Goal: Task Accomplishment & Management: Manage account settings

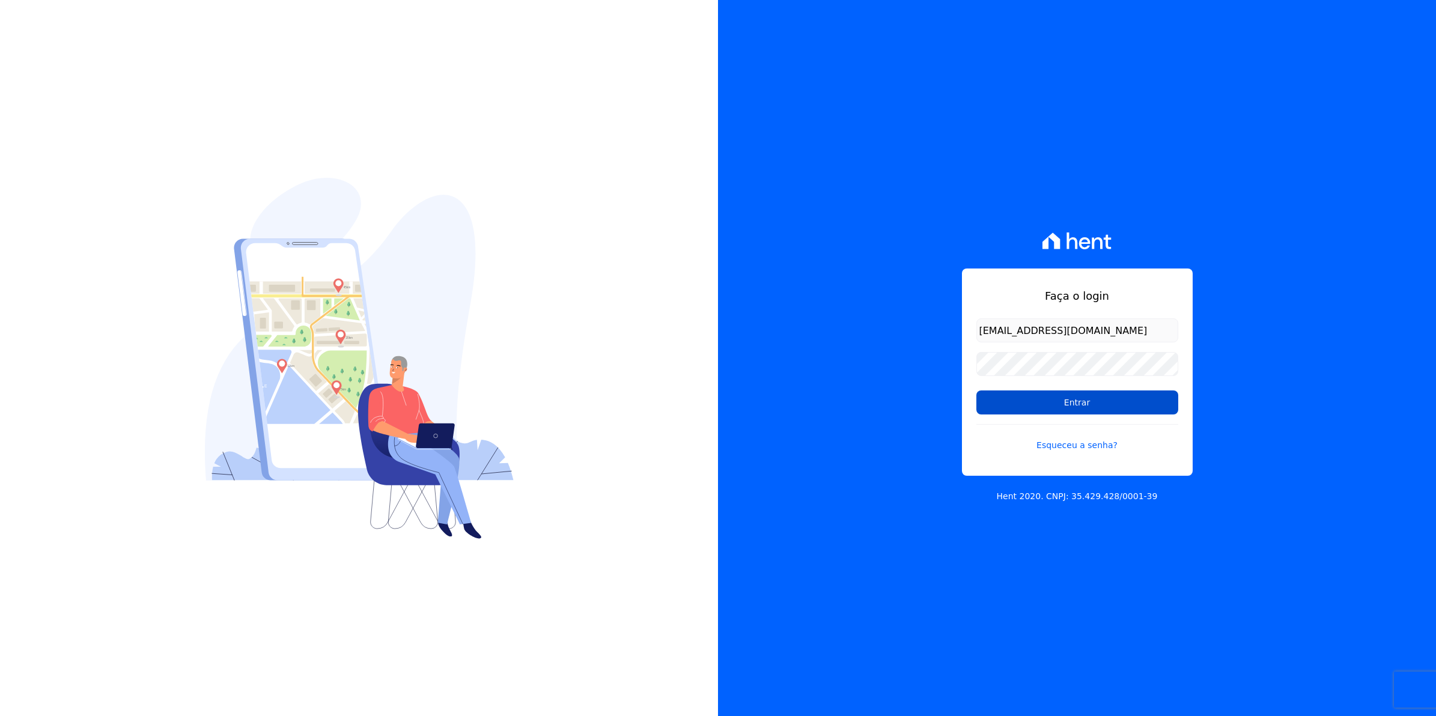
click at [1072, 403] on input "Entrar" at bounding box center [1077, 403] width 202 height 24
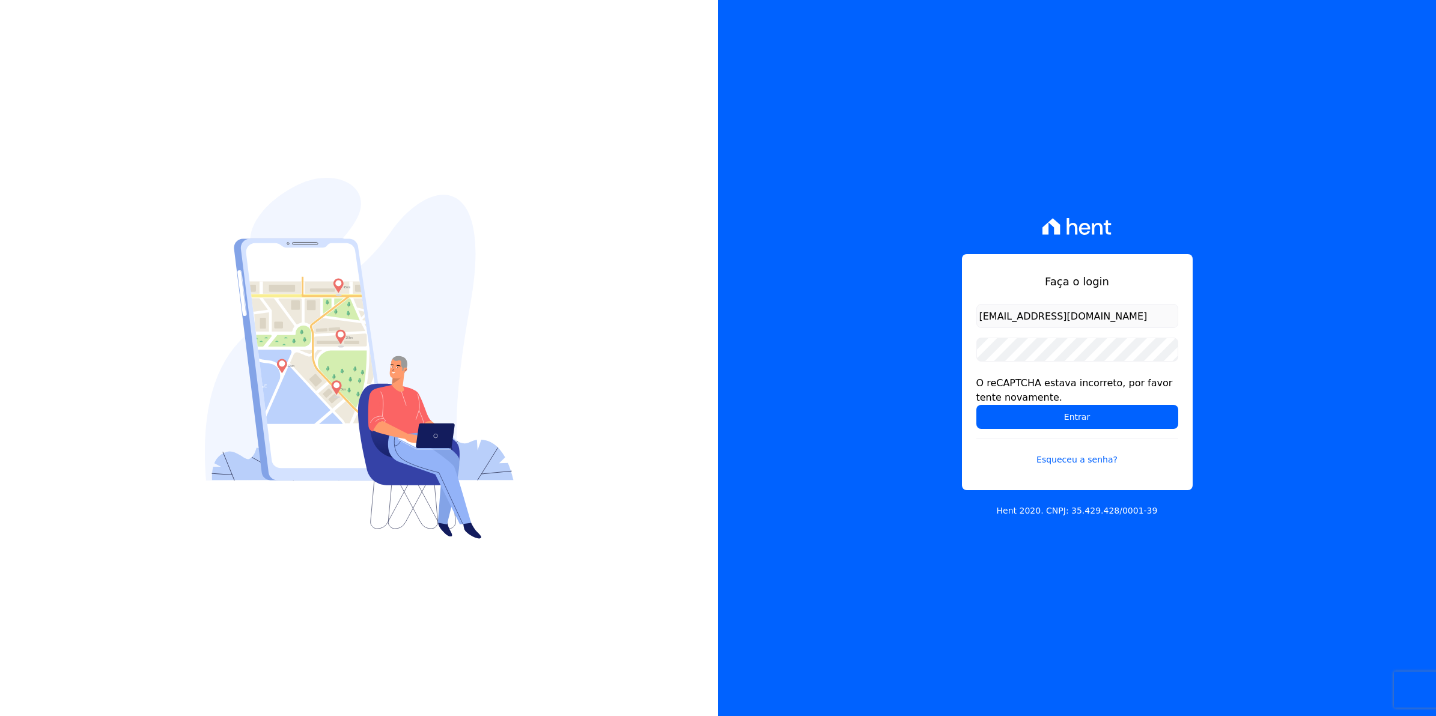
click at [1076, 401] on div "O reCAPTCHA estava incorreto, por favor tente novamente." at bounding box center [1077, 390] width 202 height 29
click at [1044, 362] on form "cobranca@munte.com.br O reCAPTCHA estava incorreto, por favor tente novamente. …" at bounding box center [1077, 392] width 202 height 177
click at [976, 405] on input "Entrar" at bounding box center [1077, 417] width 202 height 24
click at [1047, 416] on input "Entrar" at bounding box center [1077, 417] width 202 height 24
type input "[EMAIL_ADDRESS][DOMAIN_NAME]"
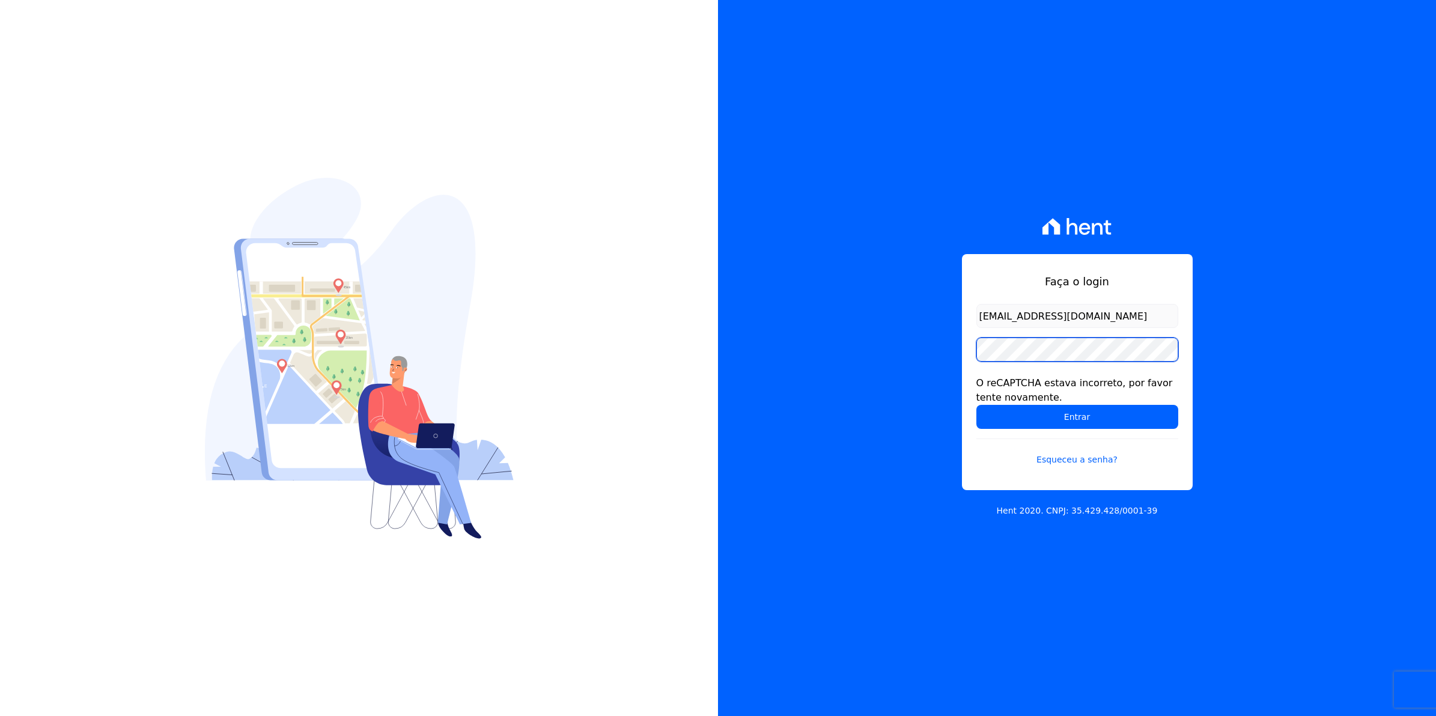
click at [976, 405] on input "Entrar" at bounding box center [1077, 417] width 202 height 24
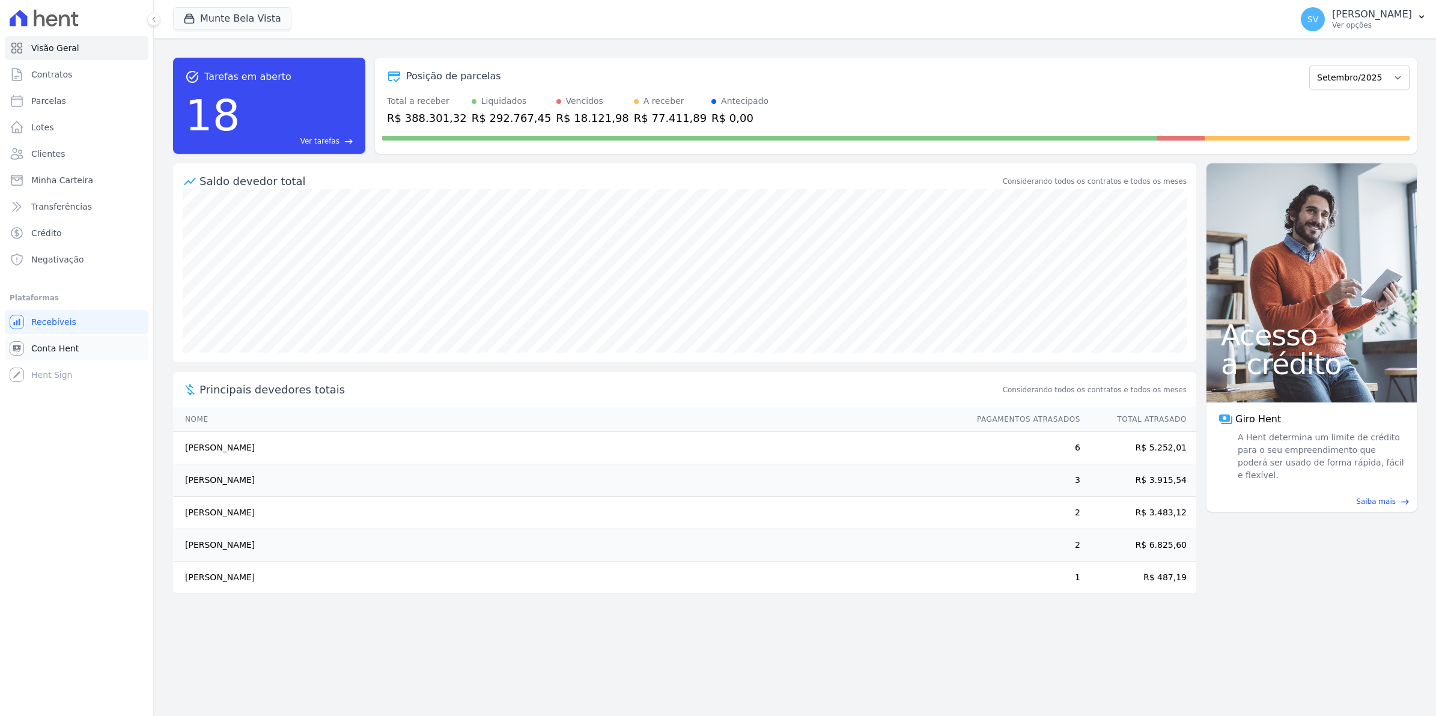
click at [46, 345] on span "Conta Hent" at bounding box center [54, 348] width 47 height 12
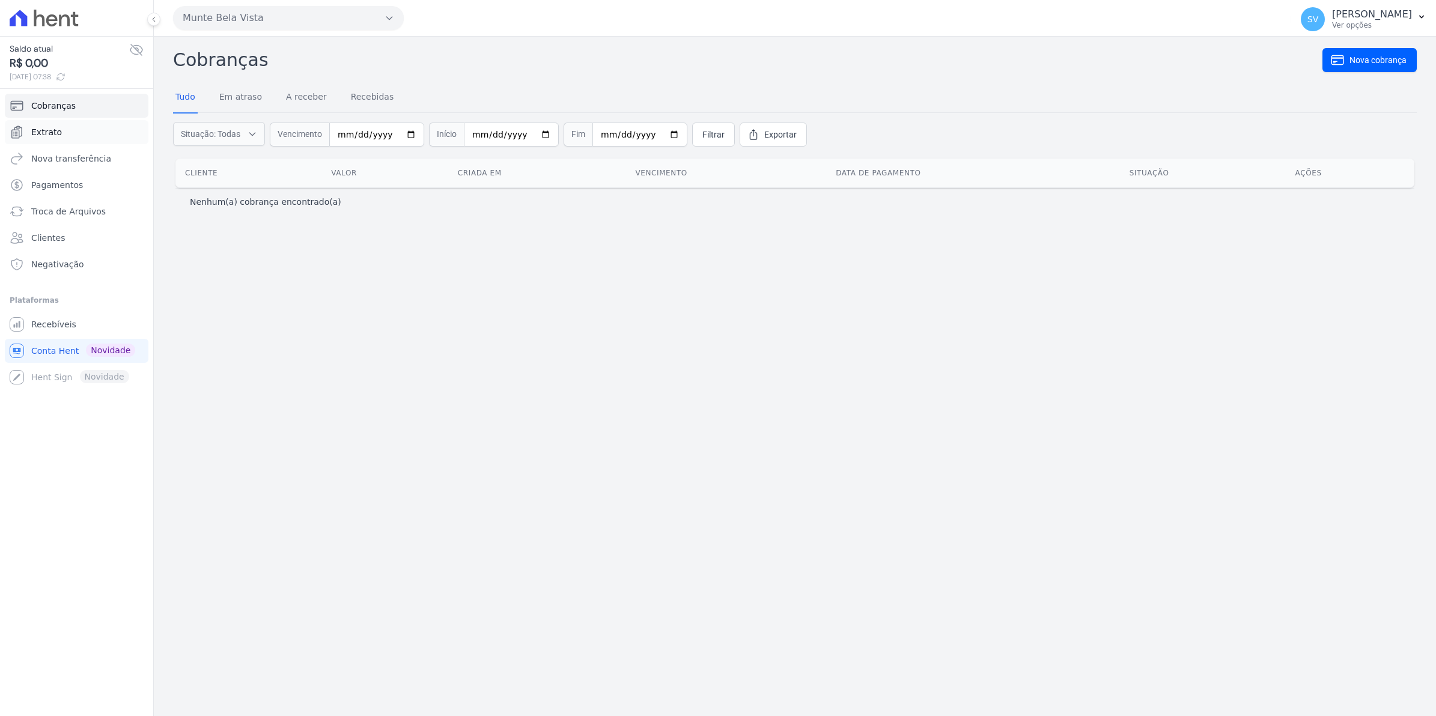
click at [42, 130] on span "Extrato" at bounding box center [46, 132] width 31 height 12
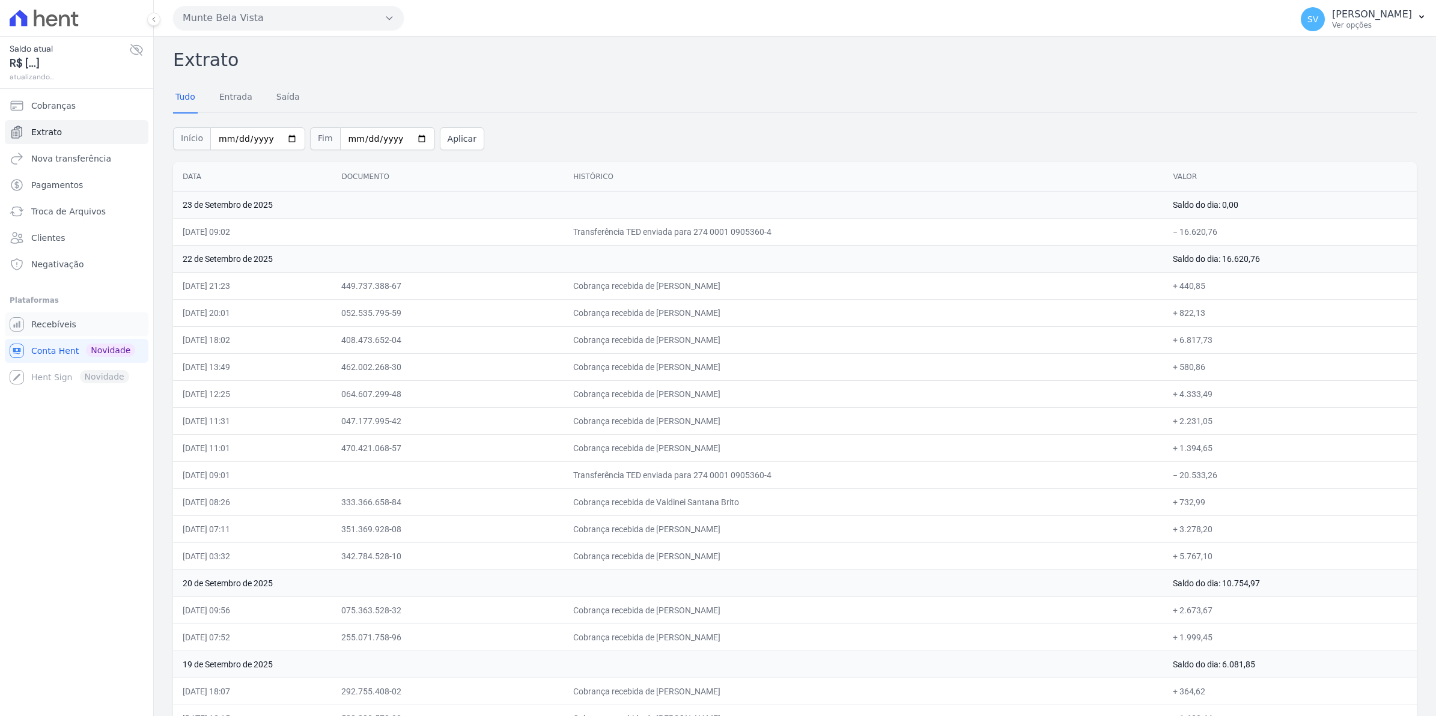
click at [68, 323] on span "Recebíveis" at bounding box center [53, 324] width 45 height 12
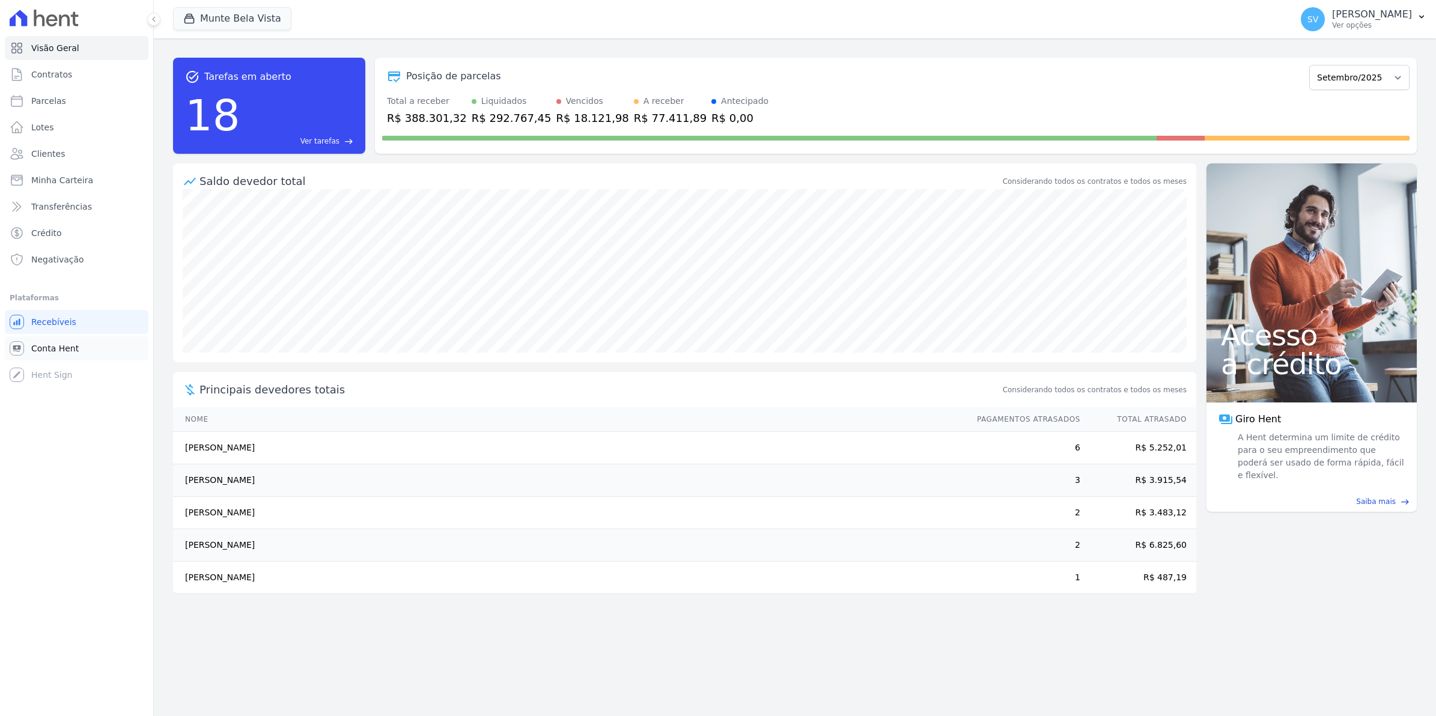
click at [46, 349] on span "Conta Hent" at bounding box center [54, 348] width 47 height 12
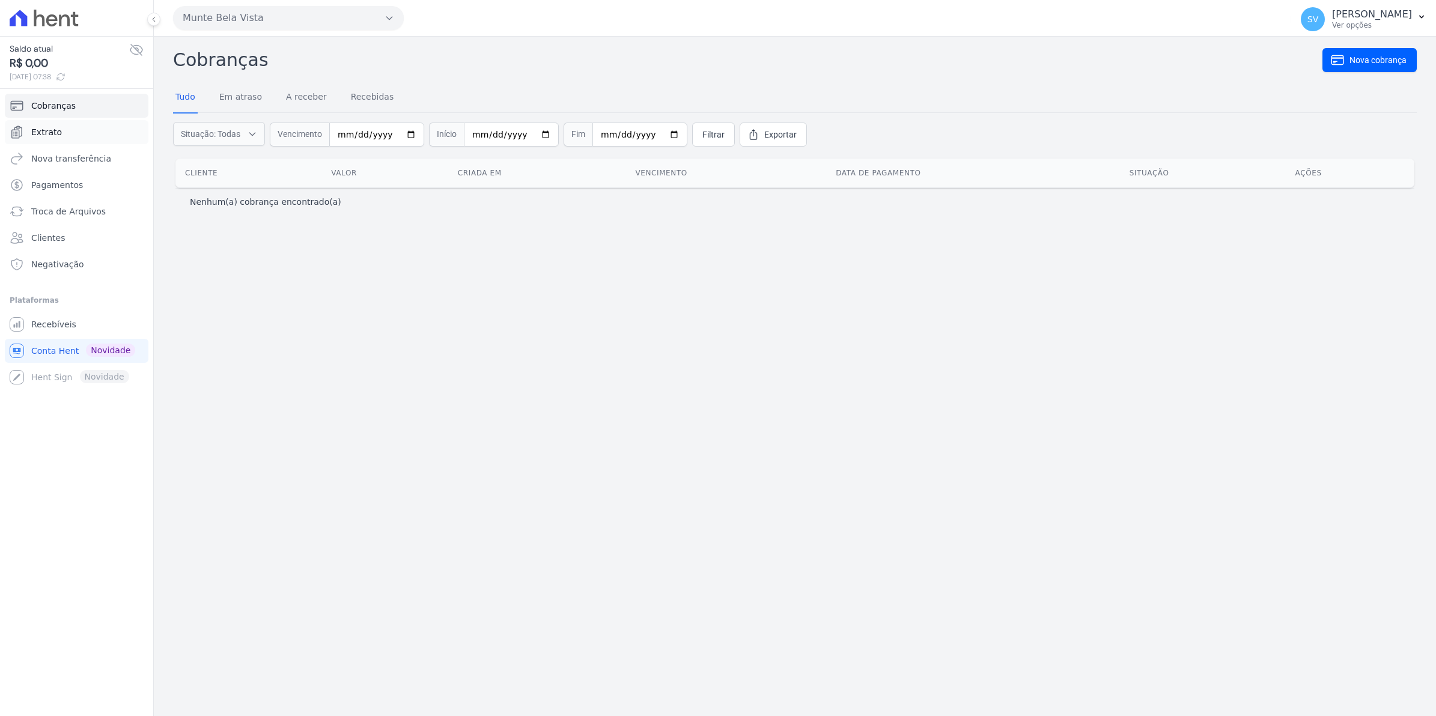
click at [52, 130] on span "Extrato" at bounding box center [46, 132] width 31 height 12
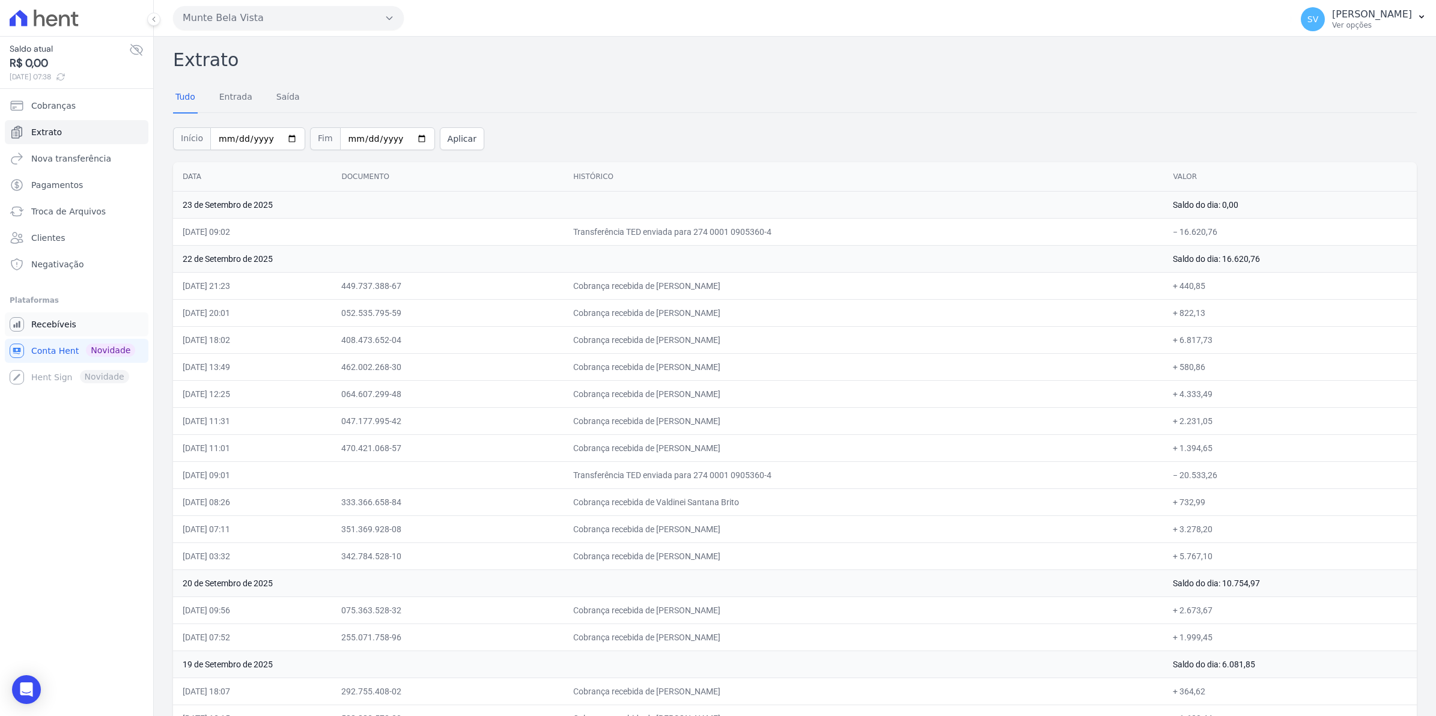
click at [64, 325] on span "Recebíveis" at bounding box center [53, 324] width 45 height 12
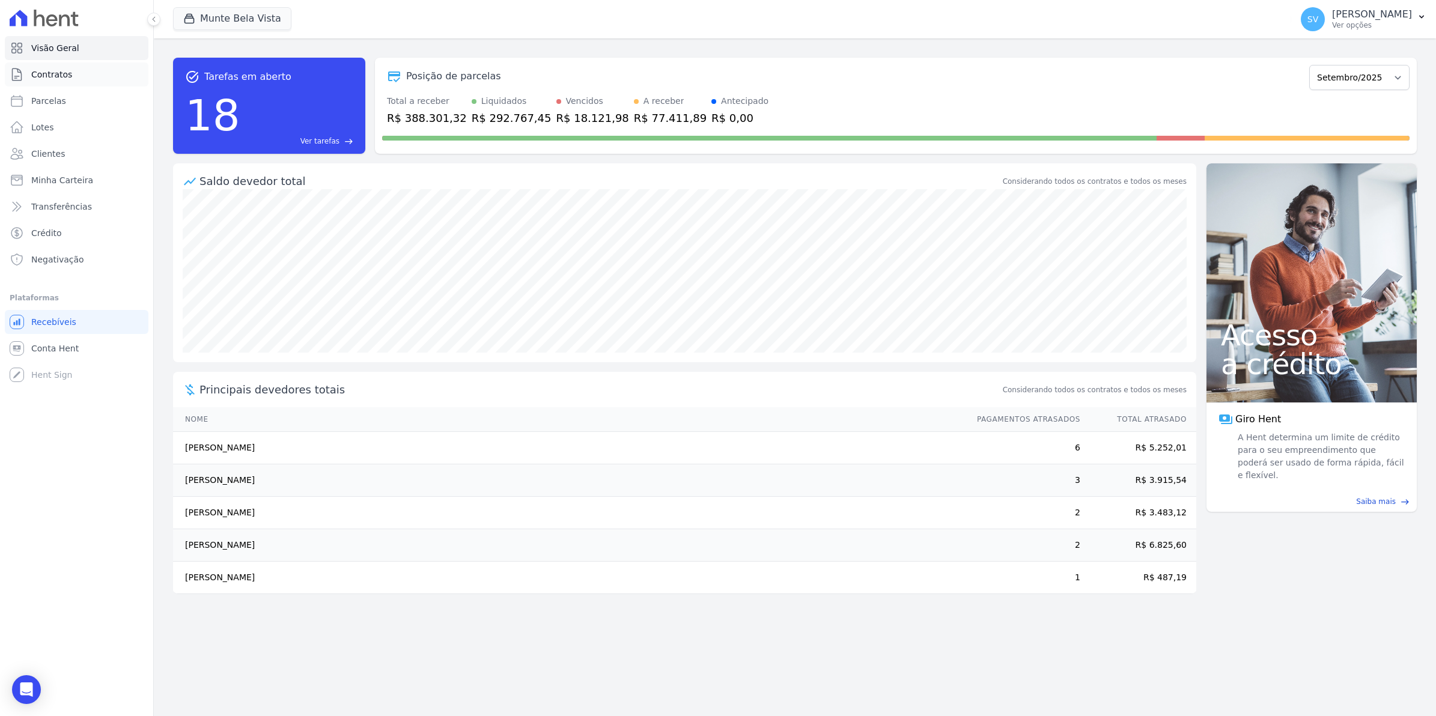
click at [55, 76] on span "Contratos" at bounding box center [51, 74] width 41 height 12
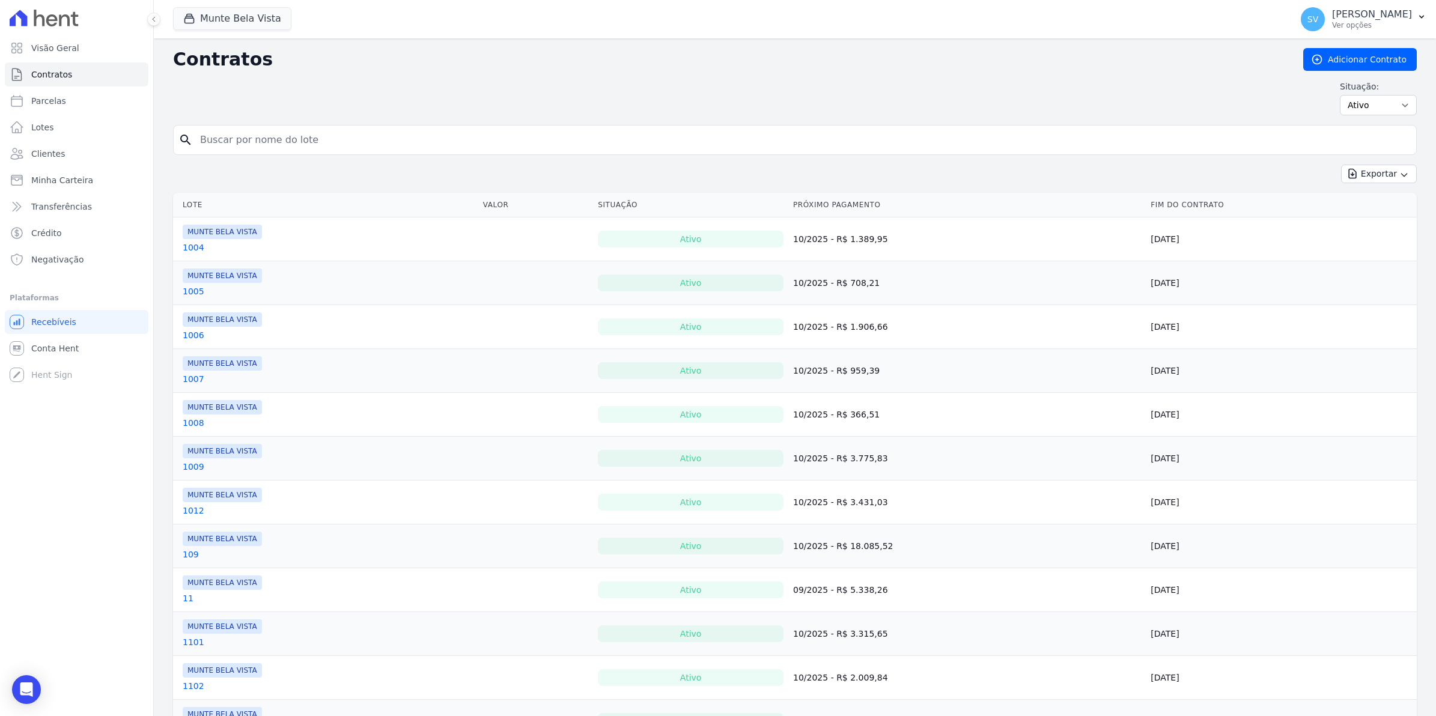
click at [254, 136] on input "search" at bounding box center [802, 140] width 1218 height 24
type input "marlene"
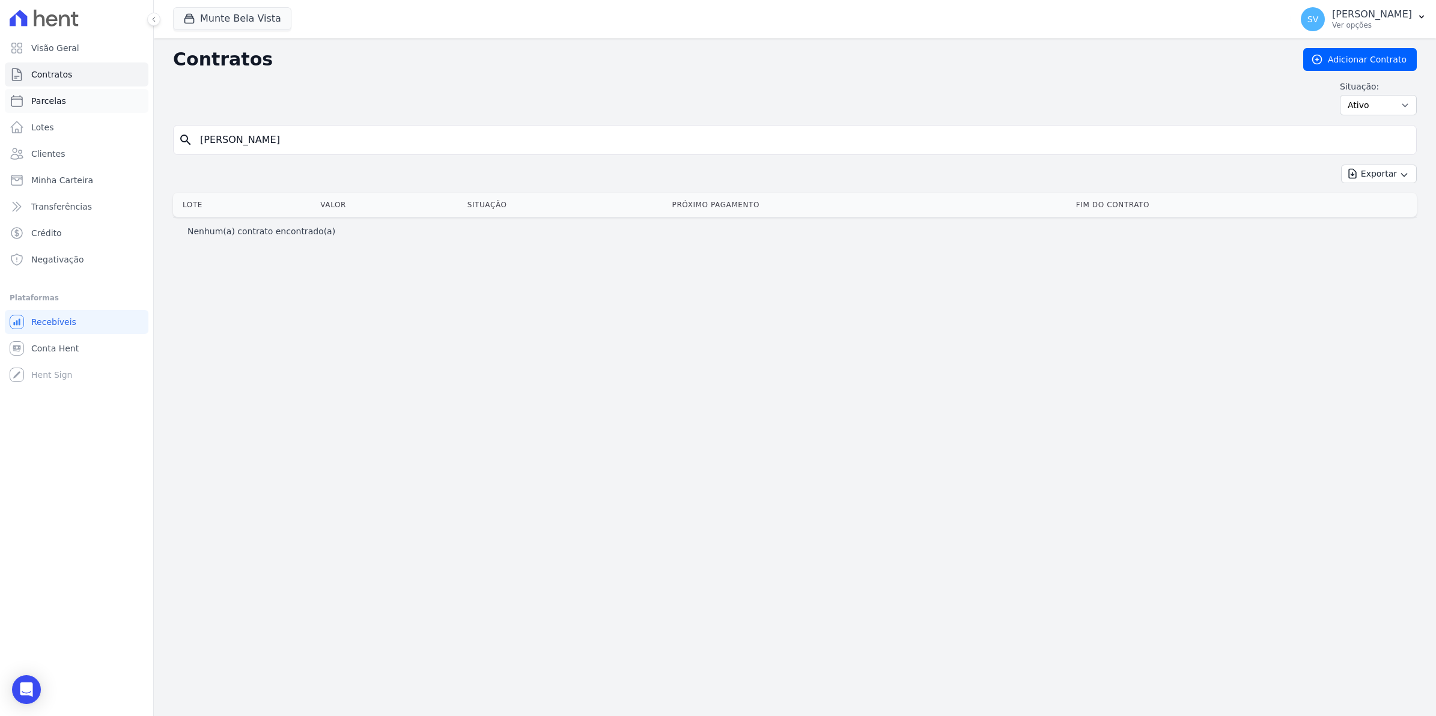
click at [62, 103] on link "Parcelas" at bounding box center [77, 101] width 144 height 24
select select
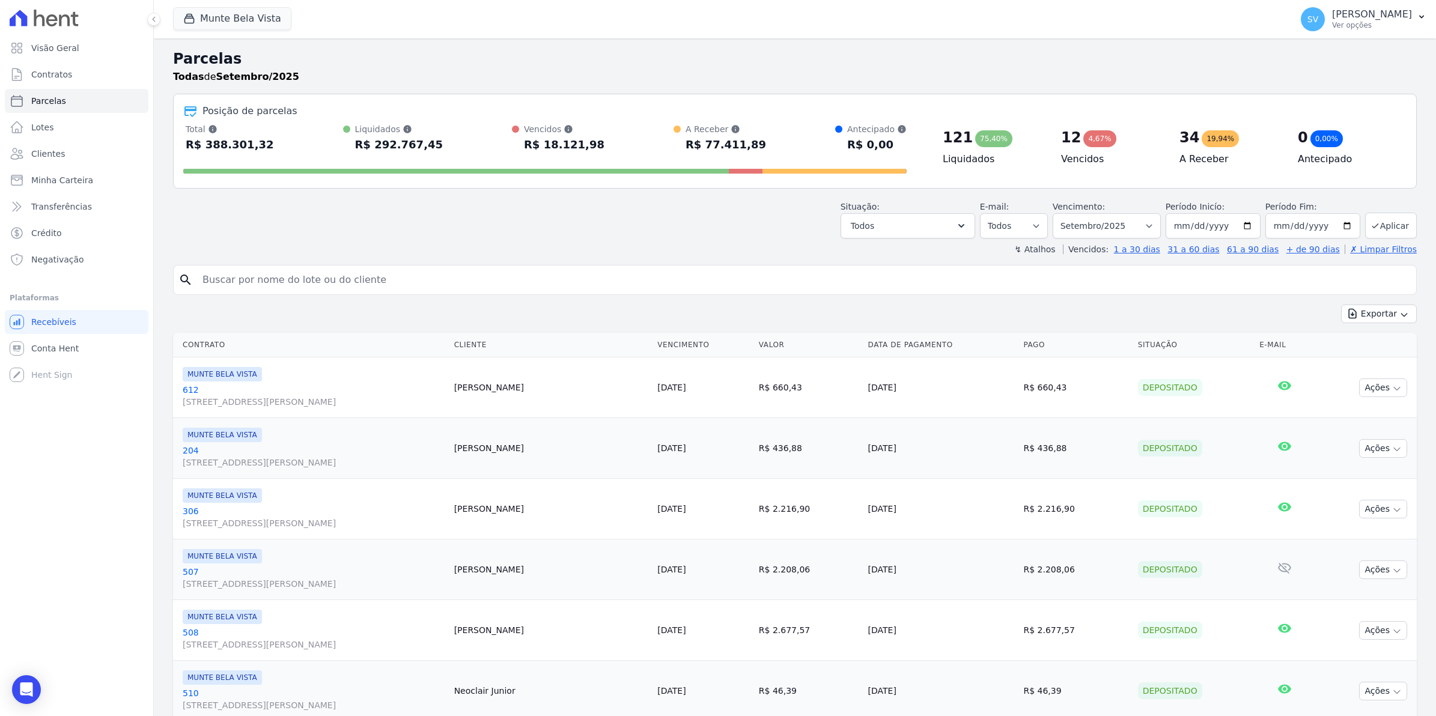
click at [310, 289] on input "search" at bounding box center [803, 280] width 1216 height 24
type input "MARLENE"
click at [299, 276] on input "MARLENE" at bounding box center [803, 280] width 1216 height 24
select select
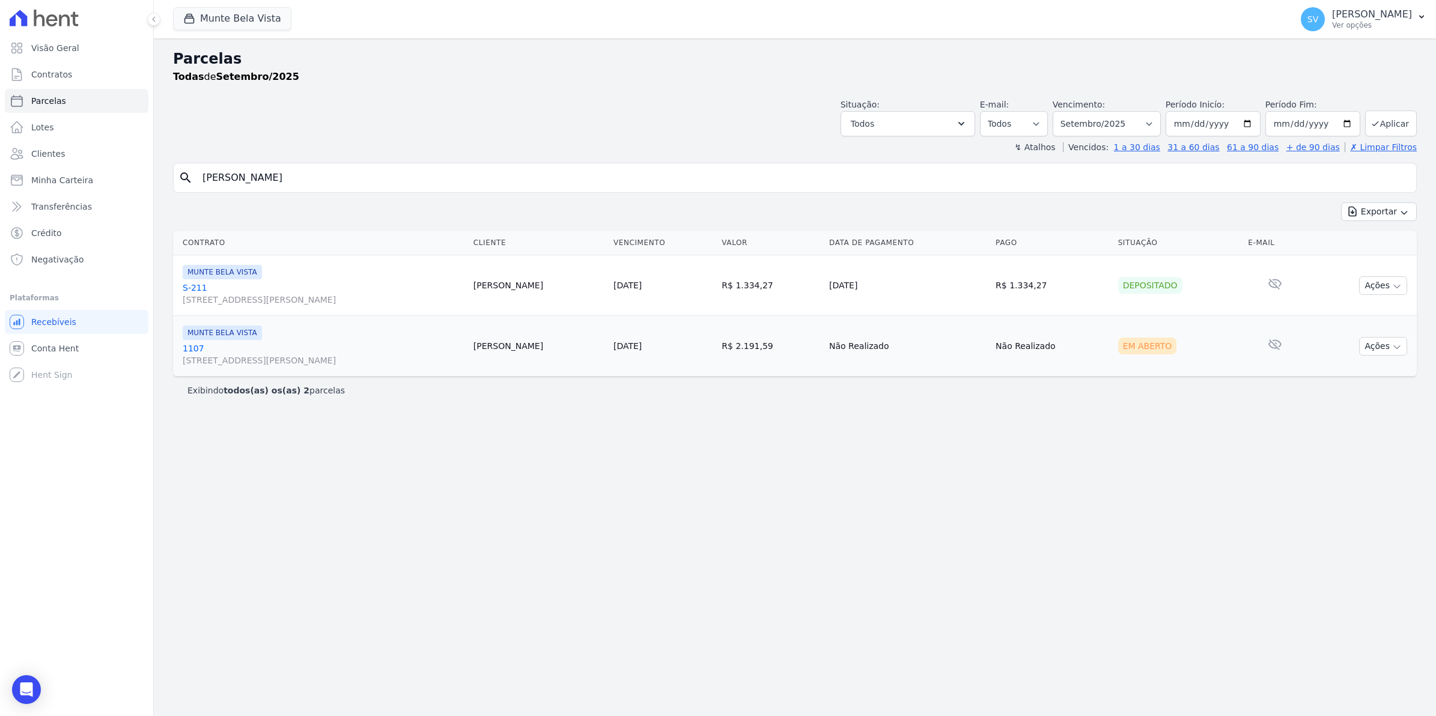
click at [185, 352] on link "1107 Avenida Brigadeiro Faria Lima, 1306, 4 andar, Pinheiros" at bounding box center [323, 354] width 281 height 24
click at [183, 345] on link "1107 Avenida Brigadeiro Faria Lima, 1306, 4 andar, Pinheiros" at bounding box center [323, 354] width 281 height 24
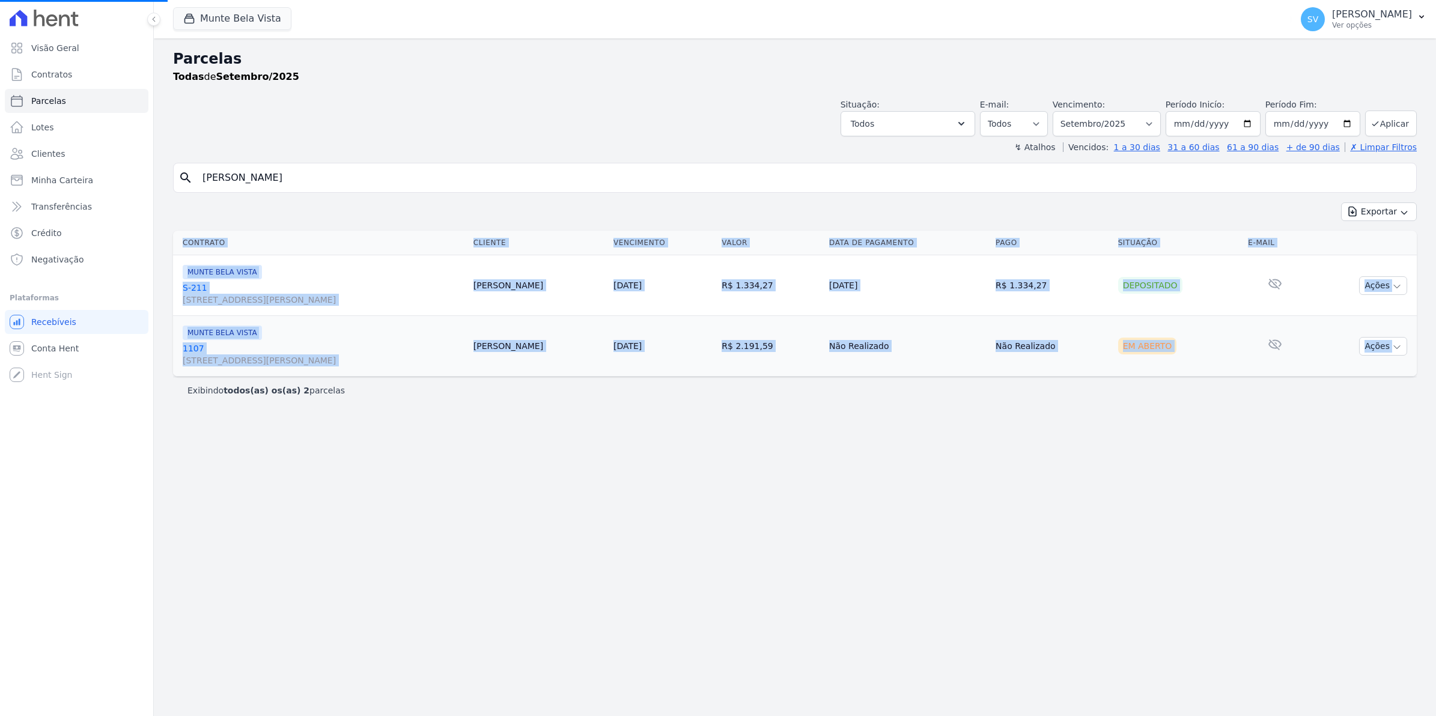
click at [178, 383] on div "search MARLENE Exportar Exportar PDF Exportar CSV Contrato Cliente Vencimento V…" at bounding box center [795, 283] width 1244 height 241
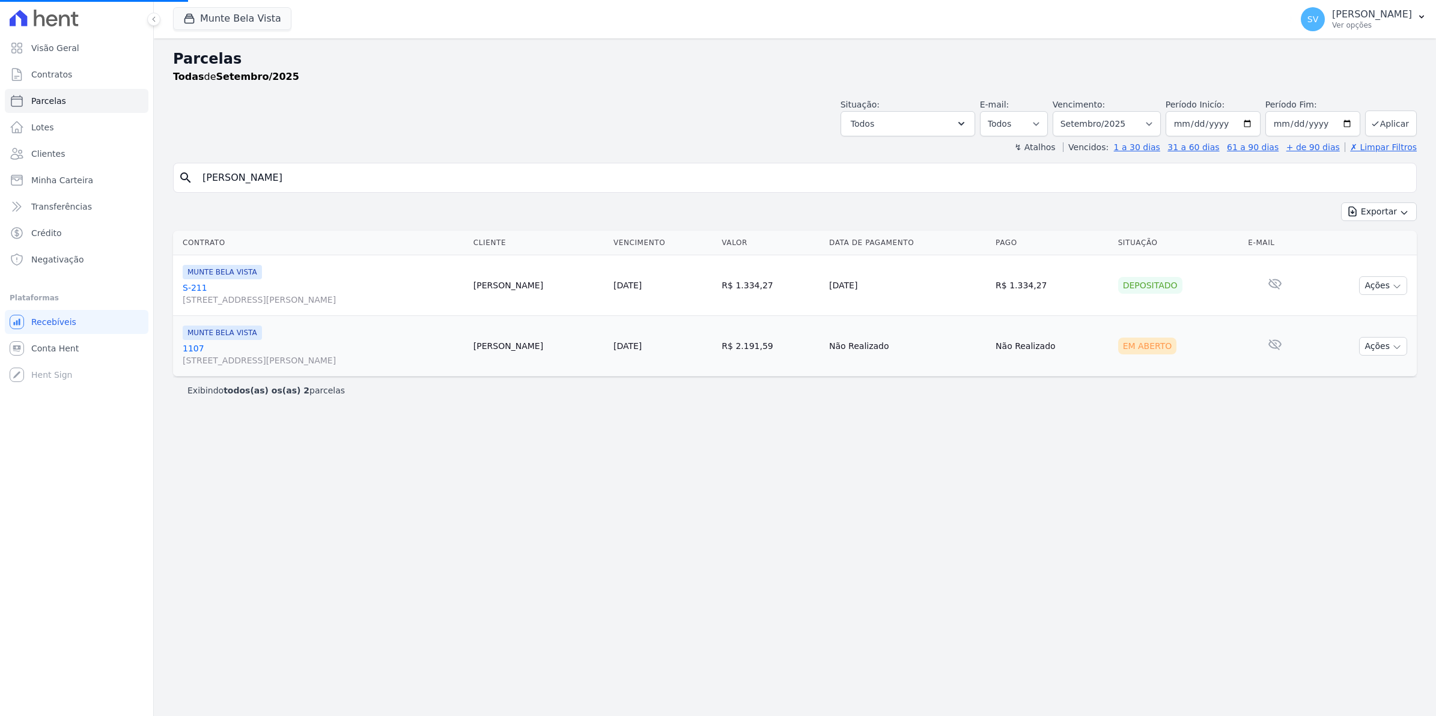
drag, startPoint x: 178, startPoint y: 383, endPoint x: 229, endPoint y: 410, distance: 57.3
click at [267, 494] on div "Parcelas Todas de Setembro/2025 Situação: Agendado Em Aberto Pago Processando C…" at bounding box center [795, 377] width 1282 height 678
click at [190, 348] on link "1107 Avenida Brigadeiro Faria Lima, 1306, 4 andar, Pinheiros" at bounding box center [323, 354] width 281 height 24
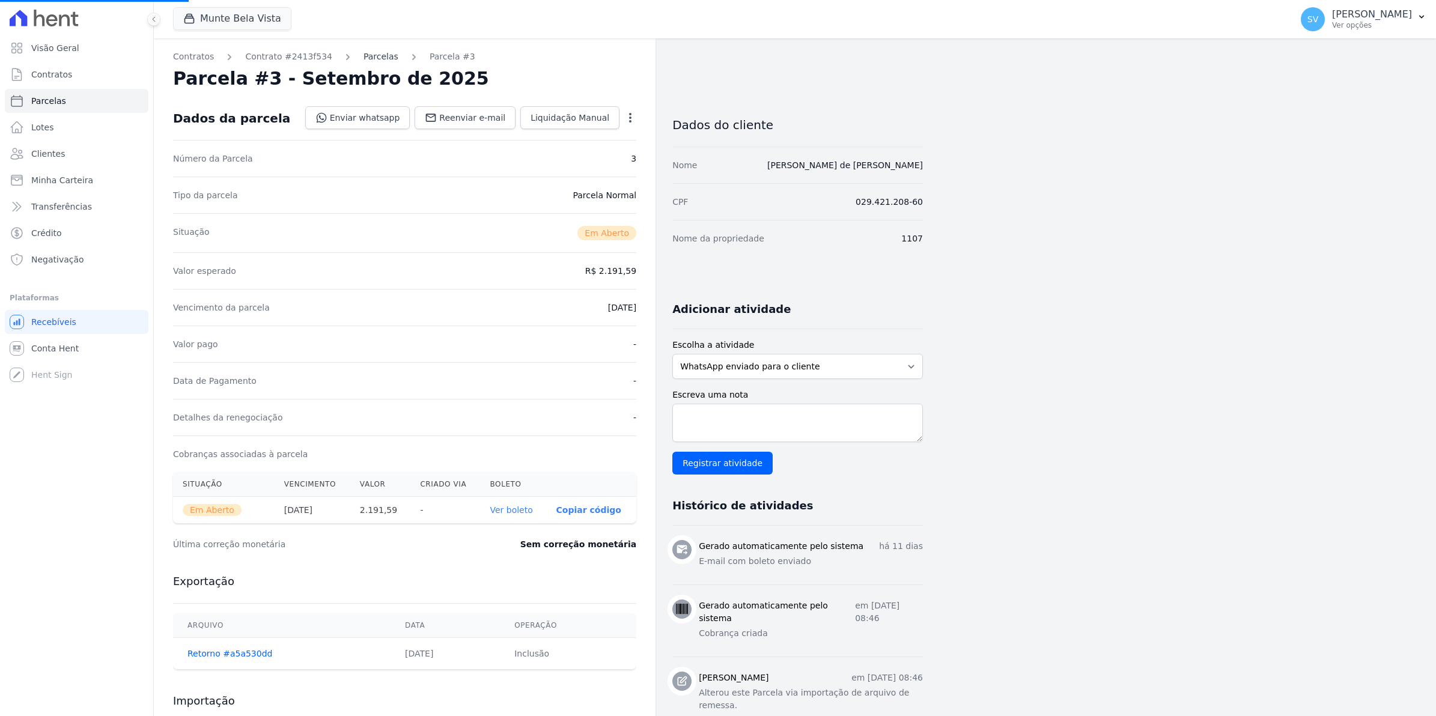
click at [364, 57] on link "Parcelas" at bounding box center [380, 56] width 35 height 13
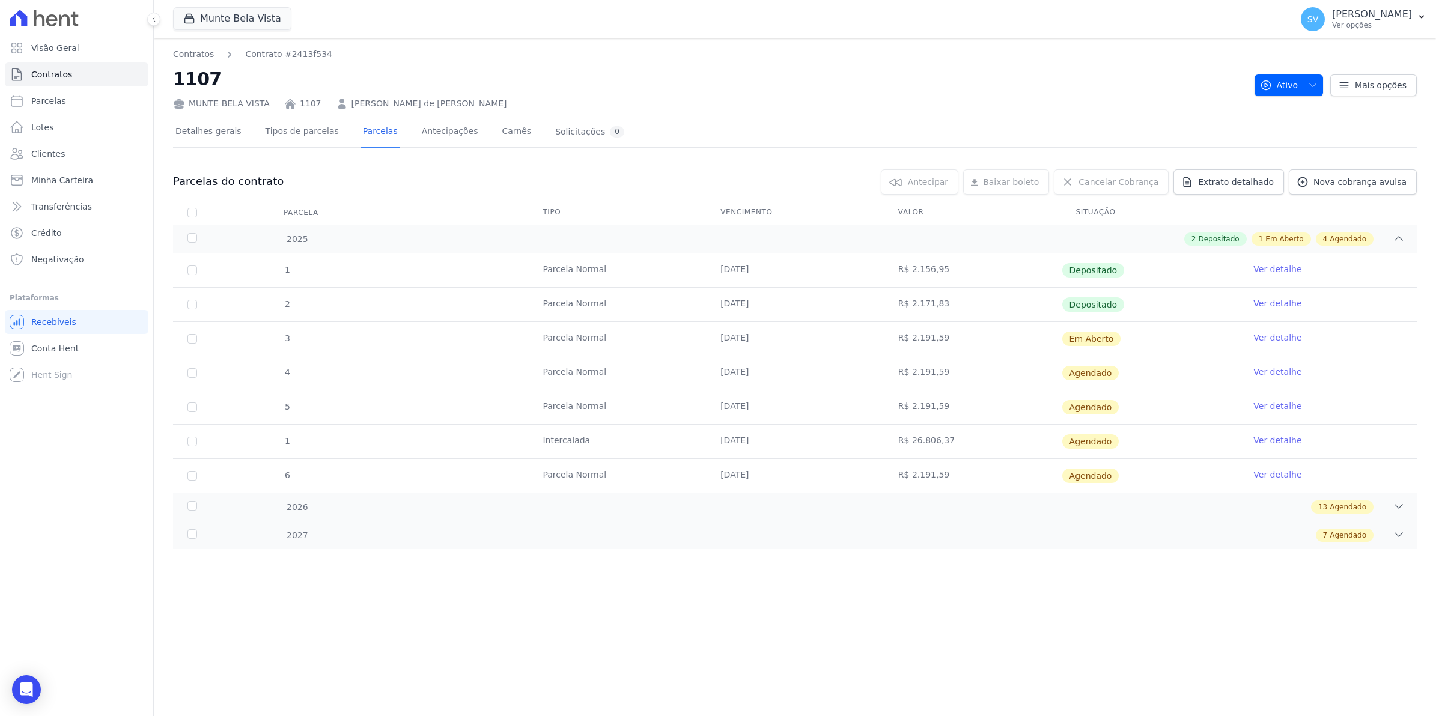
click at [1284, 338] on link "Ver detalhe" at bounding box center [1277, 338] width 48 height 12
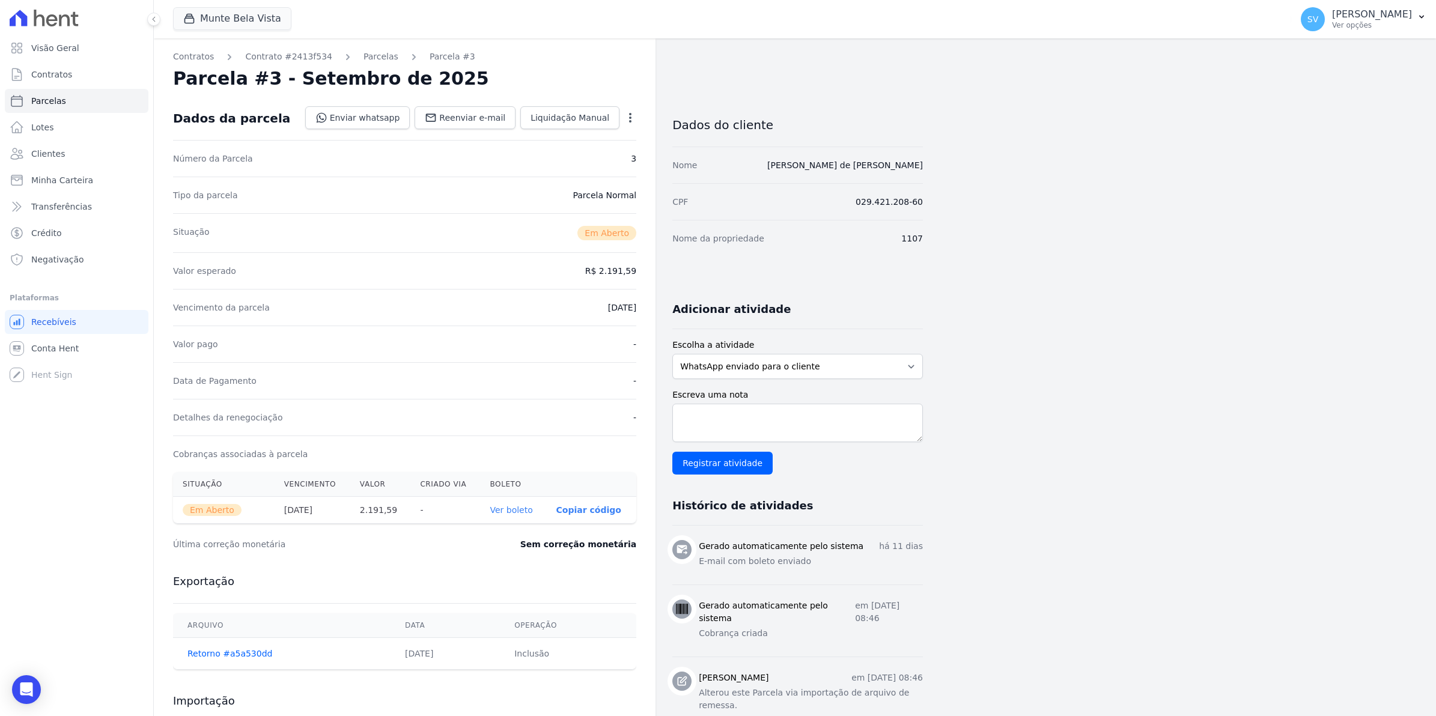
click at [625, 118] on icon "button" at bounding box center [630, 118] width 12 height 12
click at [553, 85] on div "Parcela #3 - Setembro de 2025" at bounding box center [404, 79] width 463 height 22
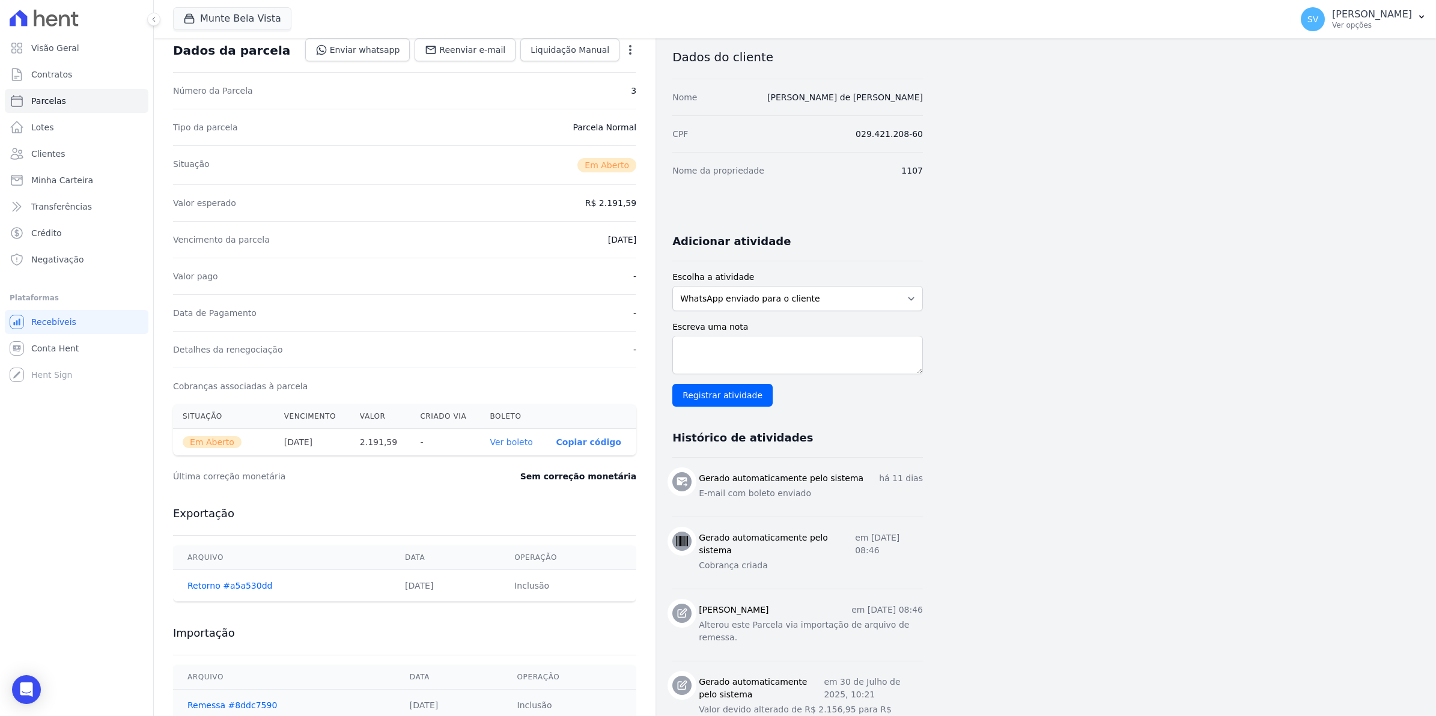
scroll to position [150, 0]
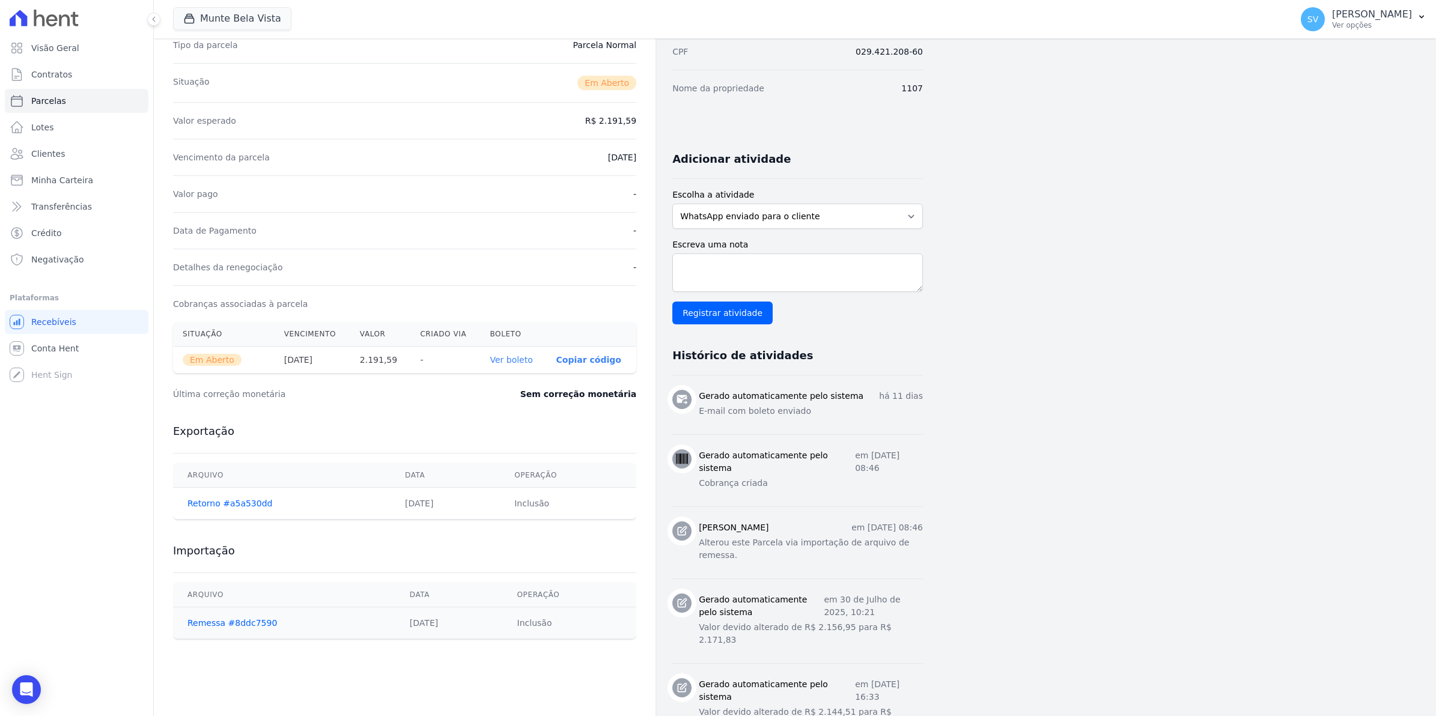
click at [509, 353] on th "Ver boleto" at bounding box center [513, 360] width 66 height 27
click at [517, 361] on link "Ver boleto" at bounding box center [511, 360] width 43 height 10
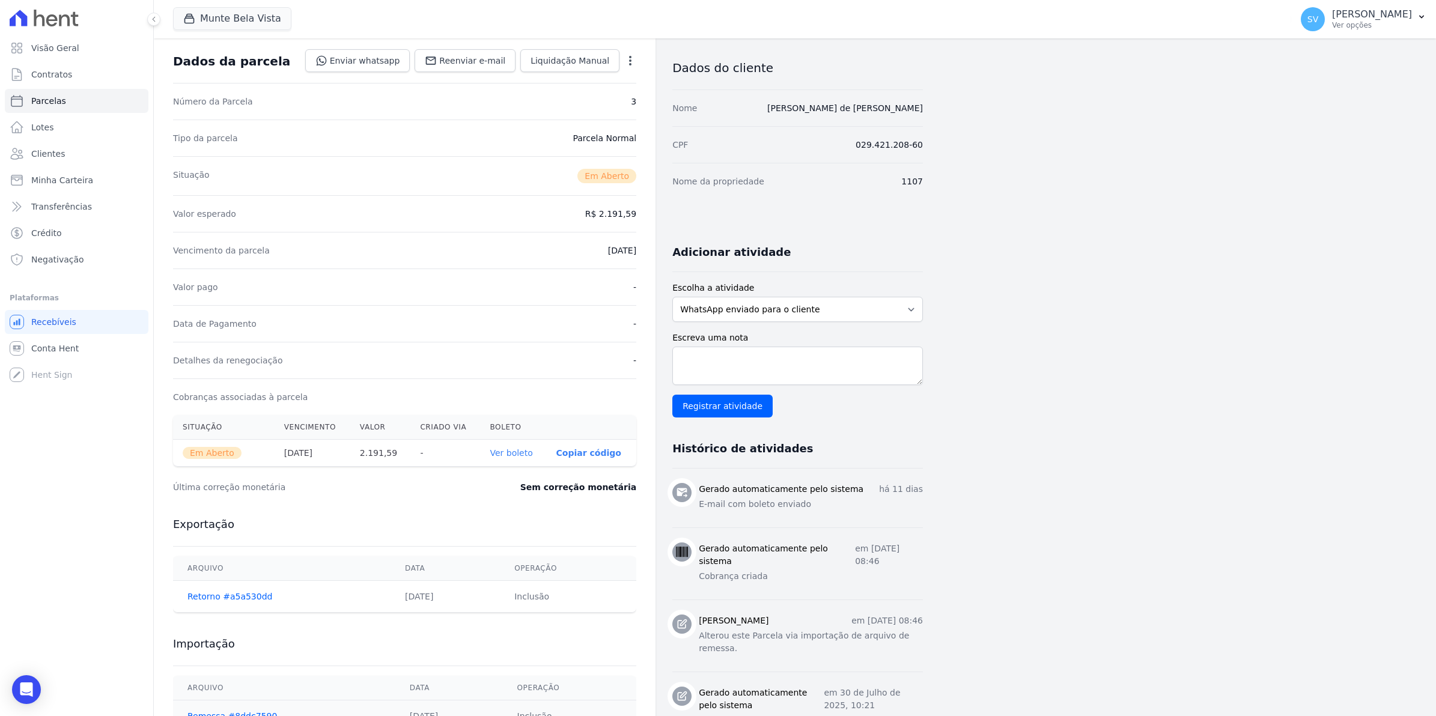
scroll to position [0, 0]
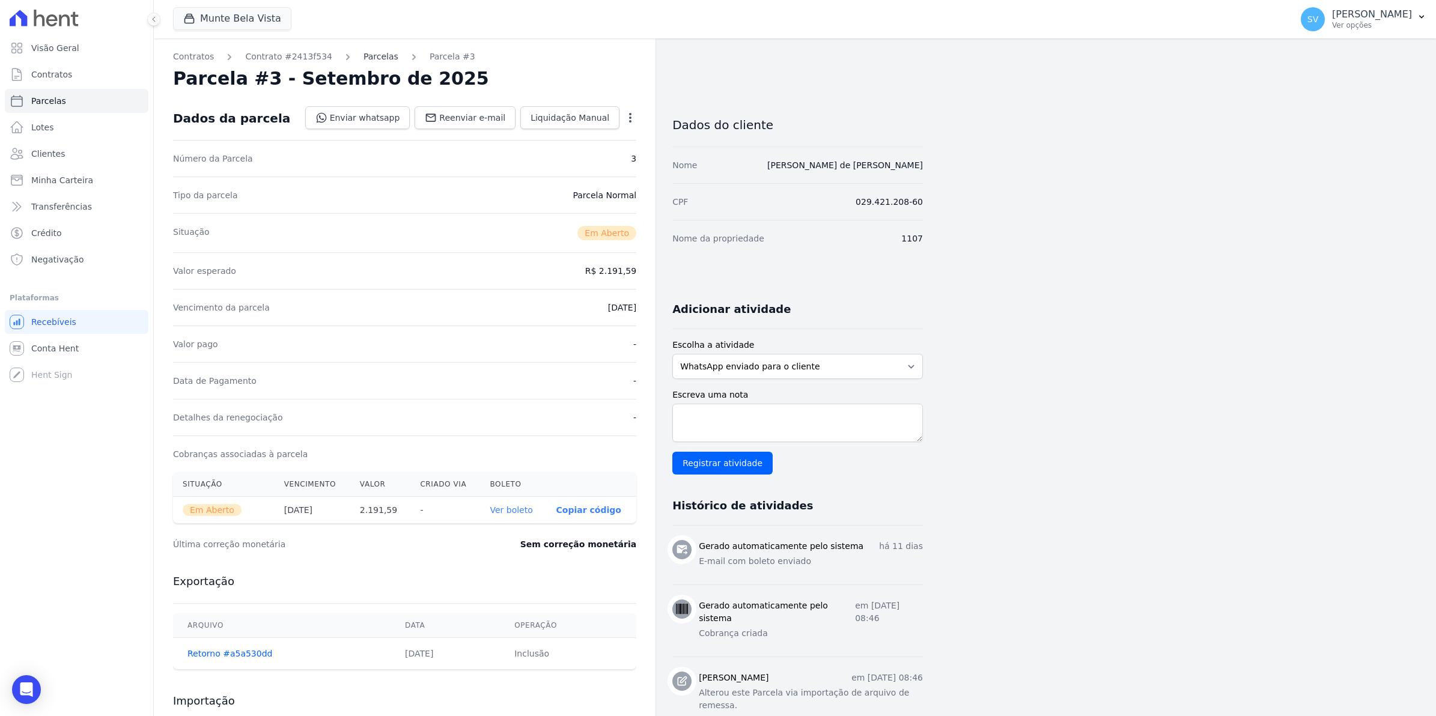
click at [363, 54] on link "Parcelas" at bounding box center [380, 56] width 35 height 13
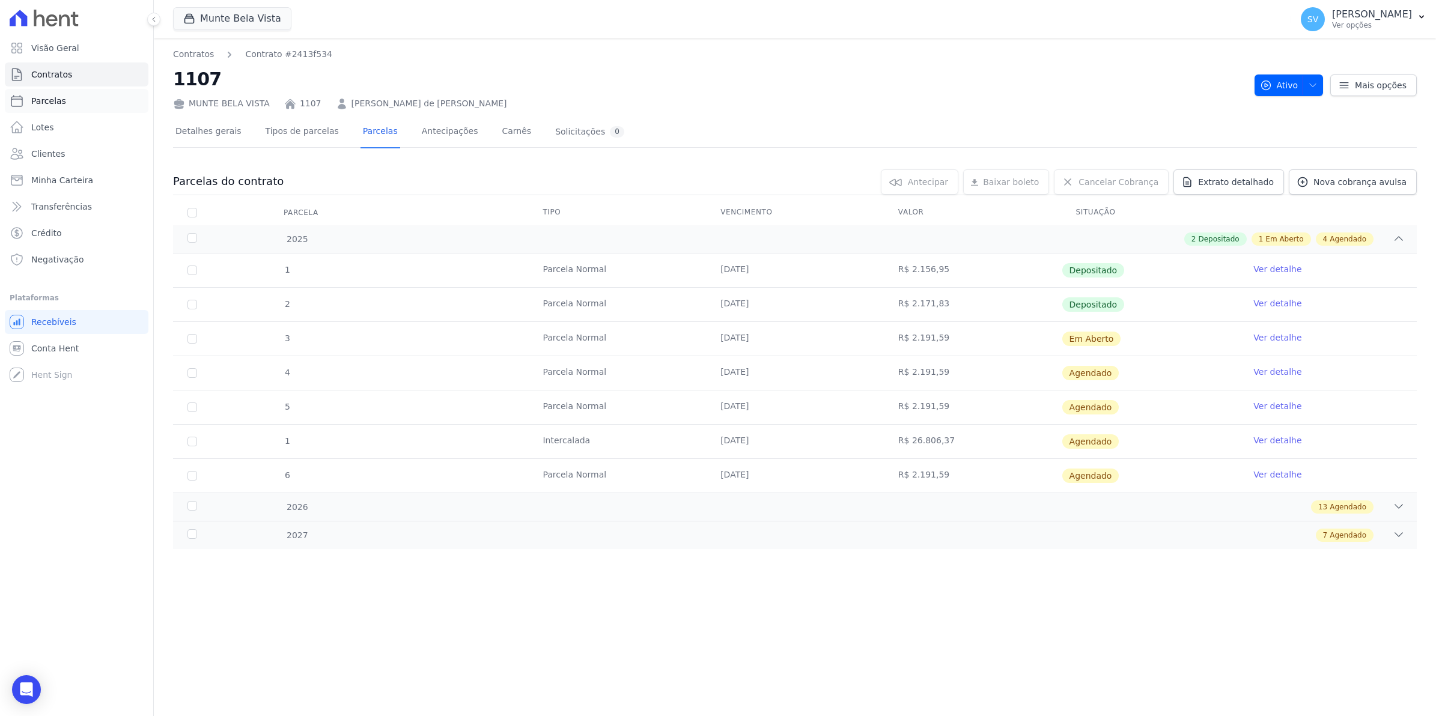
click at [40, 103] on span "Parcelas" at bounding box center [48, 101] width 35 height 12
select select
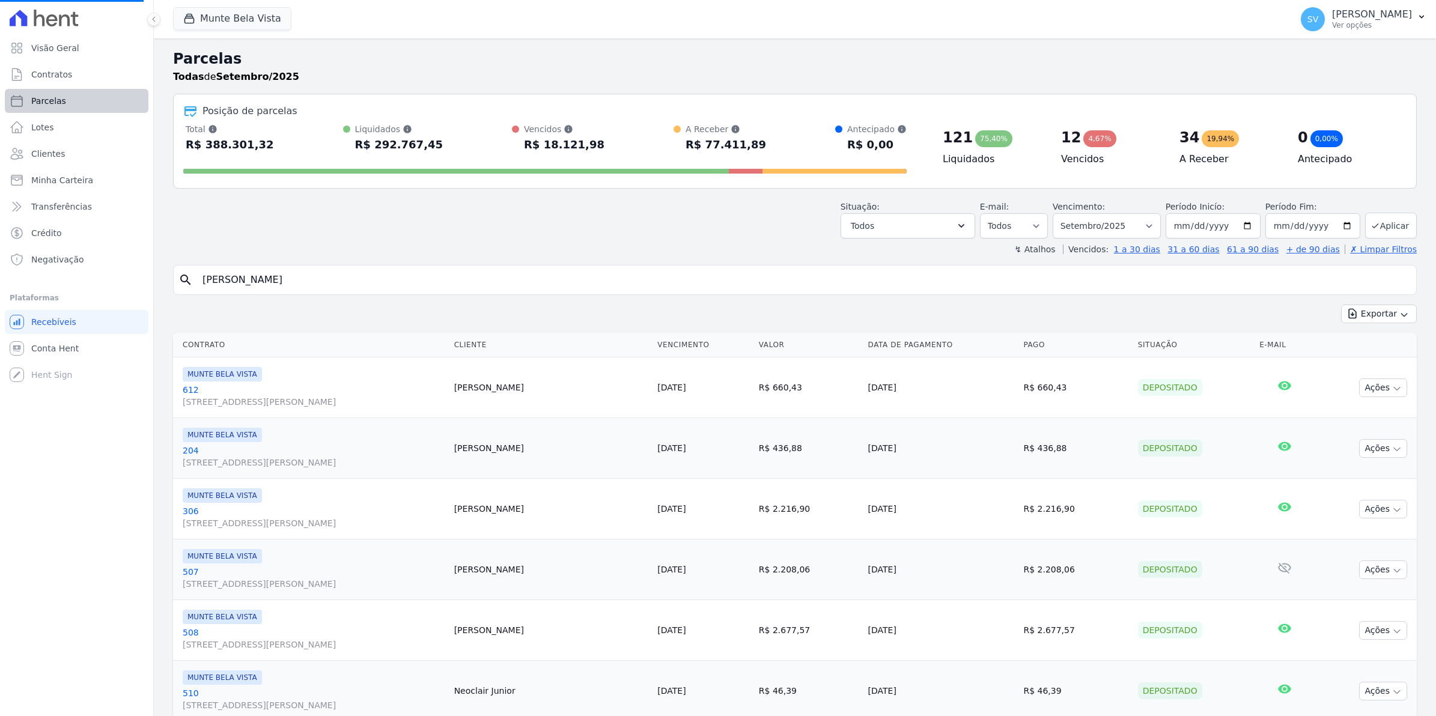
select select
click at [73, 343] on span "Conta Hent" at bounding box center [54, 348] width 47 height 12
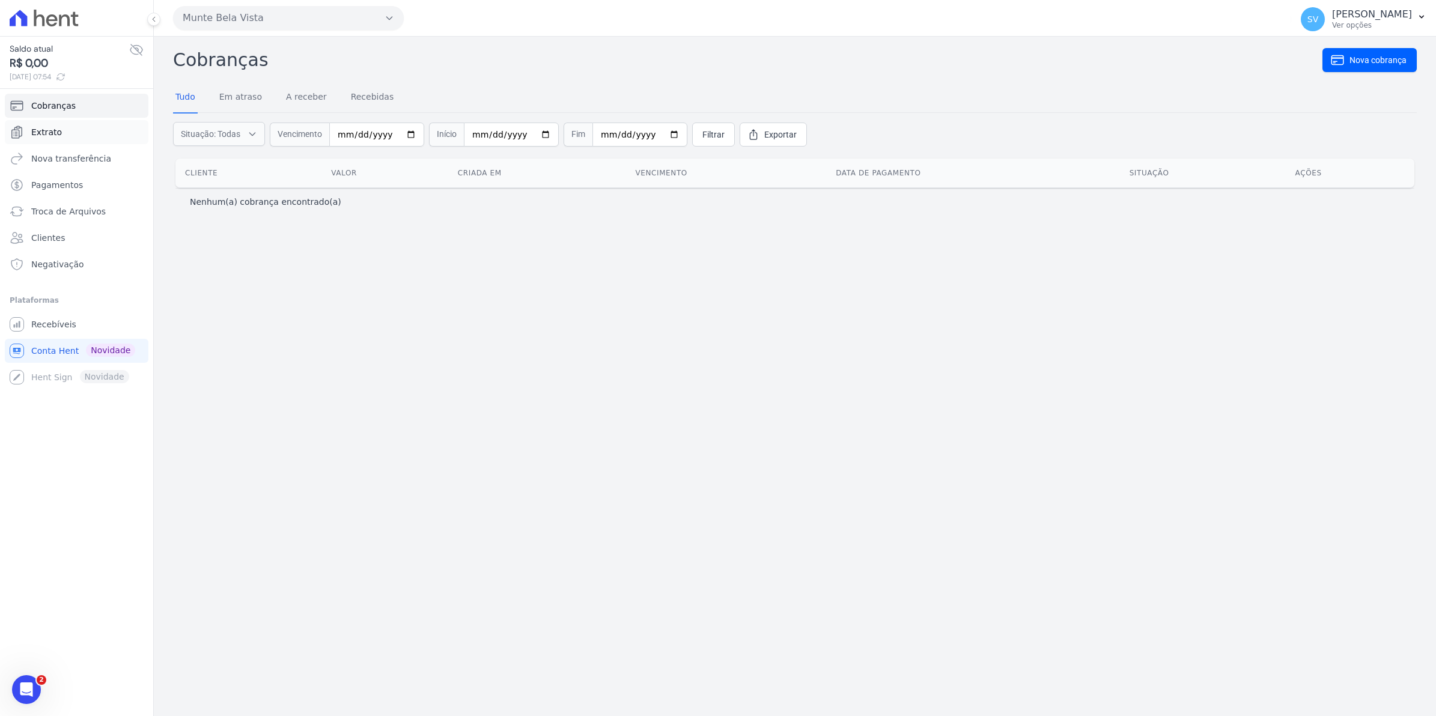
click at [58, 128] on link "Extrato" at bounding box center [77, 132] width 144 height 24
